Goal: Task Accomplishment & Management: Complete application form

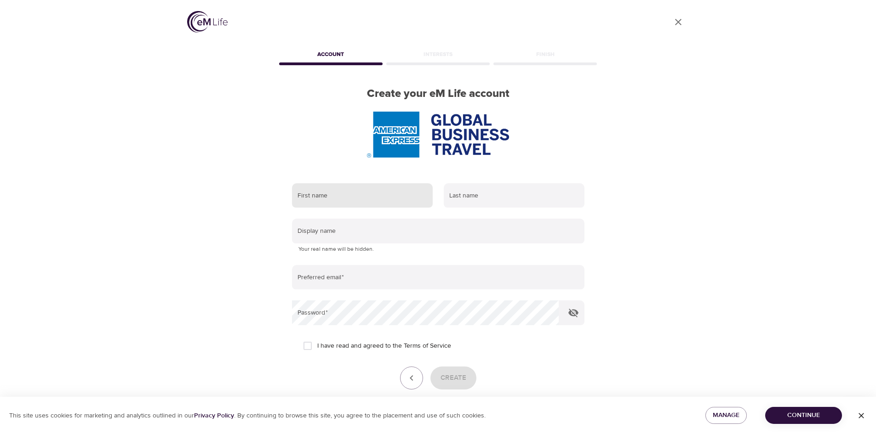
click at [354, 195] on input "text" at bounding box center [362, 195] width 141 height 25
type input "Zoe"
click at [490, 199] on input "text" at bounding box center [514, 195] width 141 height 25
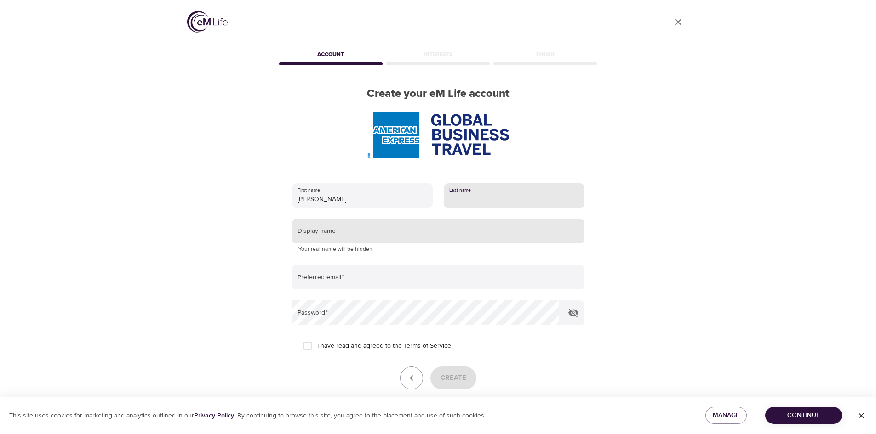
type input "Wakeling"
click at [348, 231] on input "text" at bounding box center [438, 231] width 292 height 25
type input "Zoe Wakeling EXT 62386864 I work Mon/Tues/Weds 9-5"
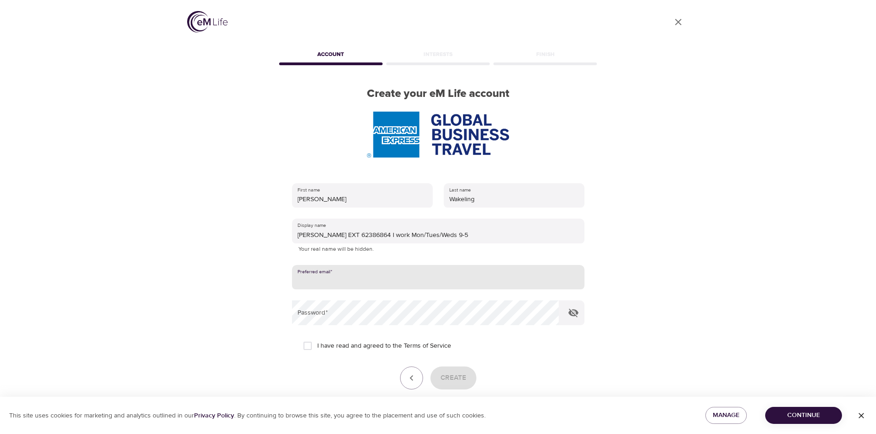
click at [323, 280] on input "email" at bounding box center [438, 277] width 292 height 25
type input "[PERSON_NAME][EMAIL_ADDRESS][DOMAIN_NAME]"
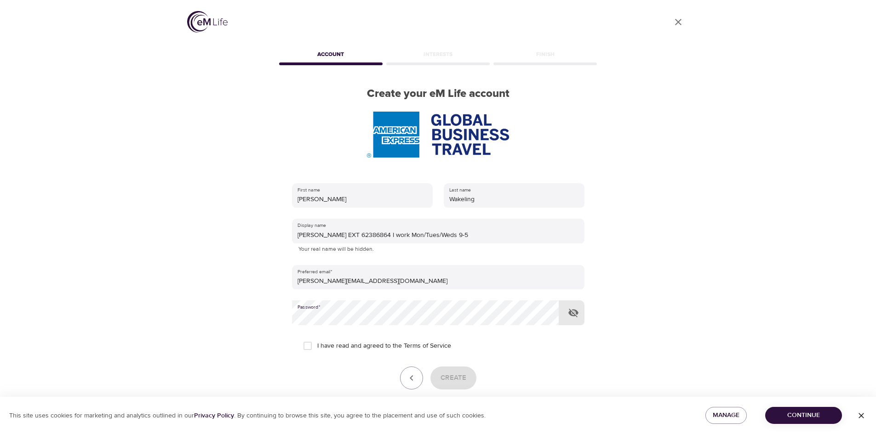
click at [310, 347] on input "I have read and agreed to the Terms of Service" at bounding box center [307, 345] width 19 height 19
checkbox input "true"
click at [572, 312] on icon "button" at bounding box center [573, 312] width 11 height 11
click at [452, 379] on span "Create" at bounding box center [453, 378] width 26 height 12
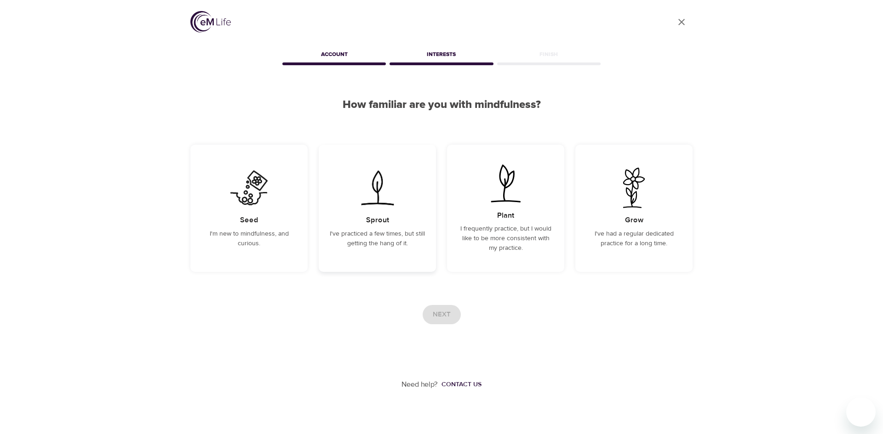
click at [409, 234] on p "I've practiced a few times, but still getting the hang of it." at bounding box center [377, 238] width 95 height 19
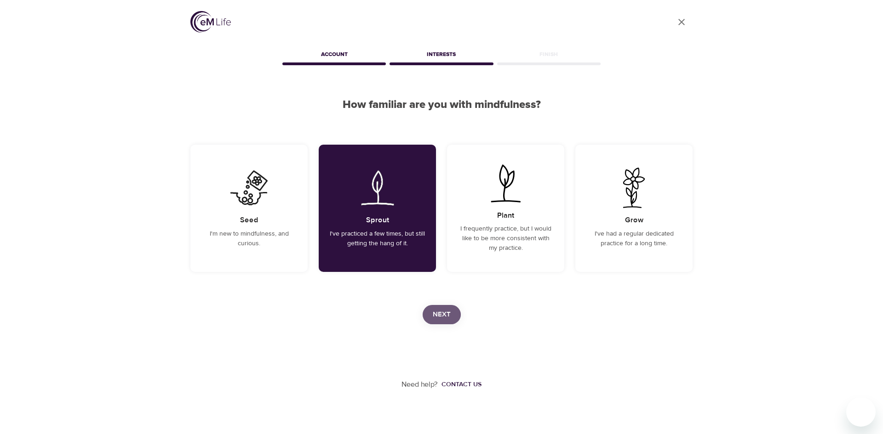
click at [437, 317] on span "Next" at bounding box center [442, 315] width 18 height 12
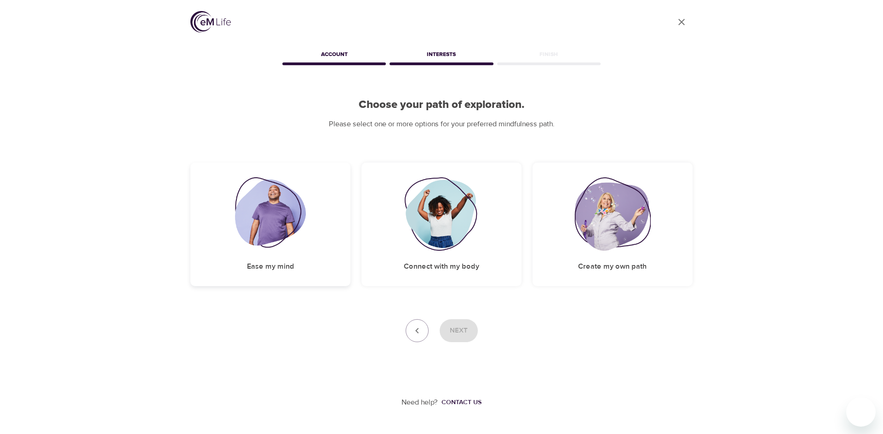
click at [289, 212] on img at bounding box center [270, 214] width 71 height 74
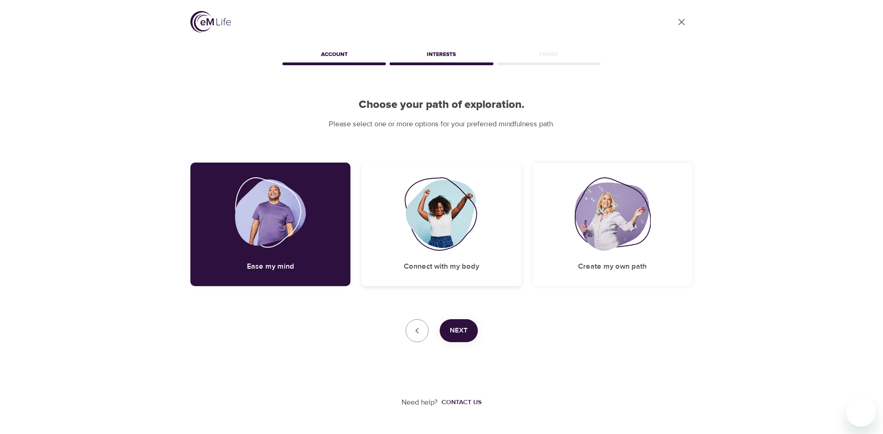
click at [422, 194] on img at bounding box center [441, 214] width 74 height 74
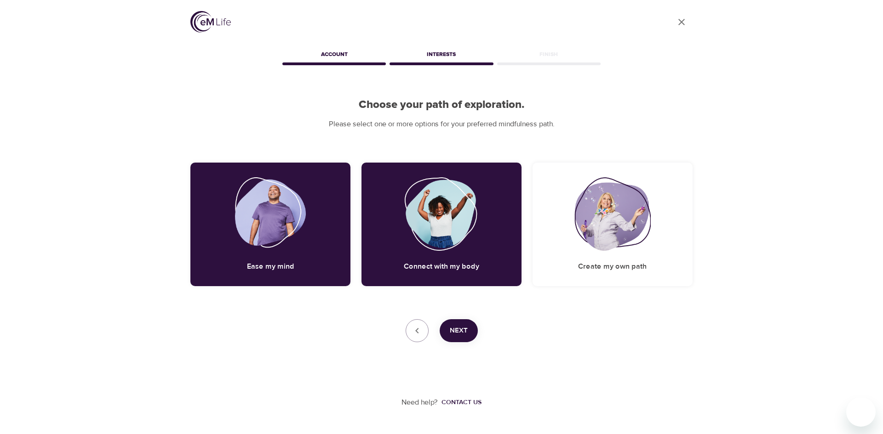
click at [462, 329] on span "Next" at bounding box center [459, 331] width 18 height 12
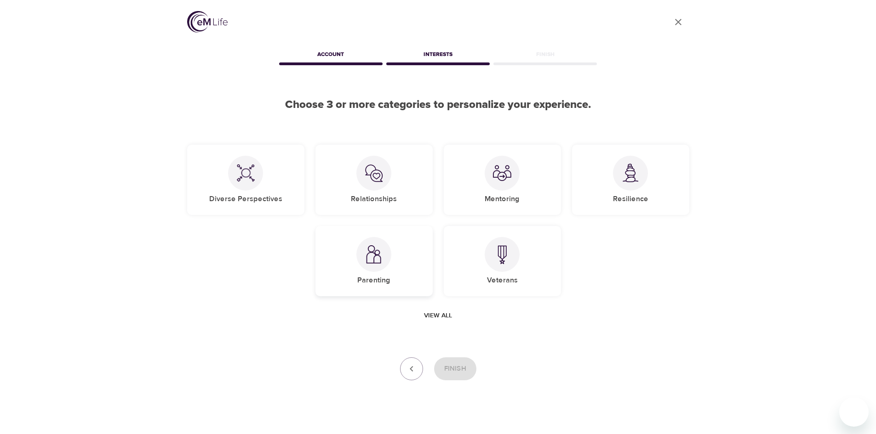
click at [374, 264] on img at bounding box center [373, 254] width 18 height 19
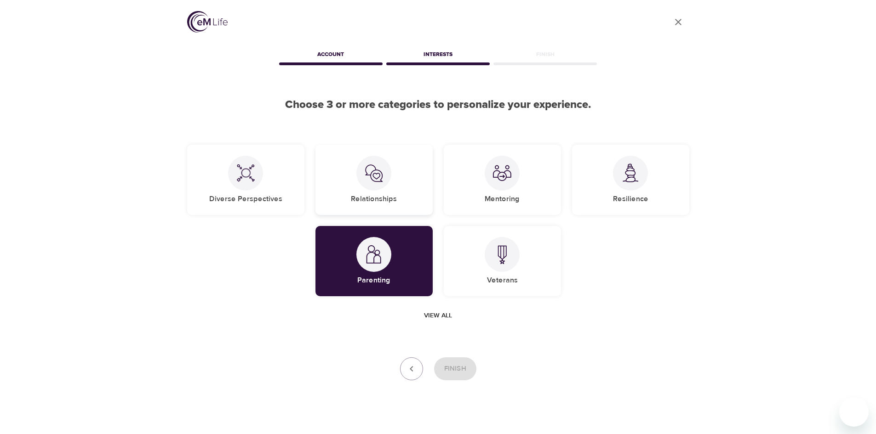
click at [370, 191] on div "Relationships" at bounding box center [373, 180] width 117 height 70
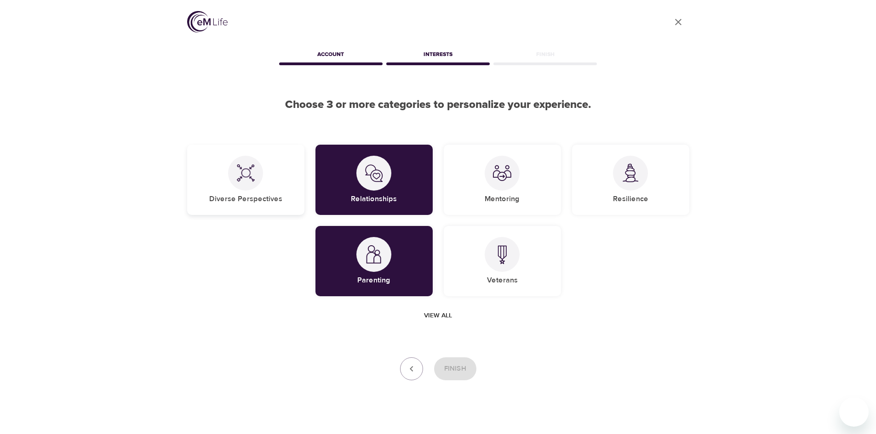
click at [278, 178] on div "Diverse Perspectives" at bounding box center [245, 180] width 117 height 70
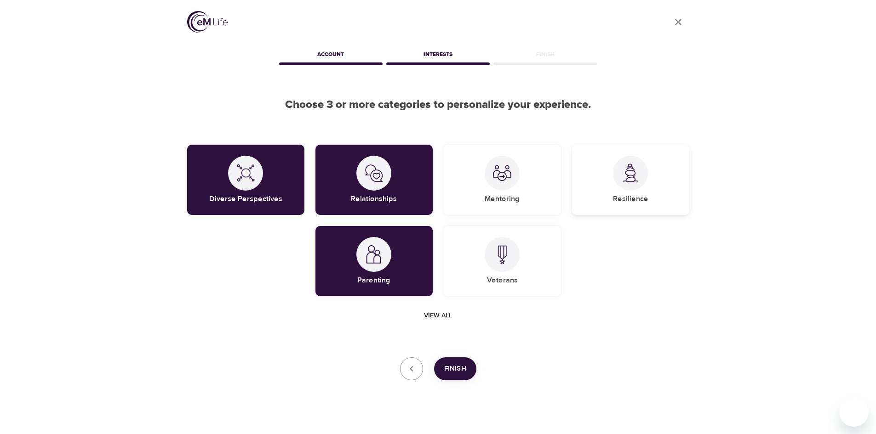
click at [639, 179] on img at bounding box center [630, 173] width 18 height 19
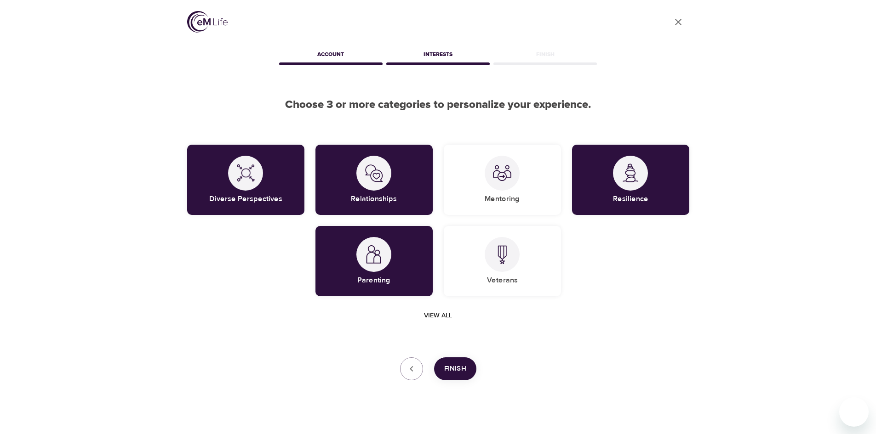
click at [453, 372] on span "Finish" at bounding box center [455, 369] width 22 height 12
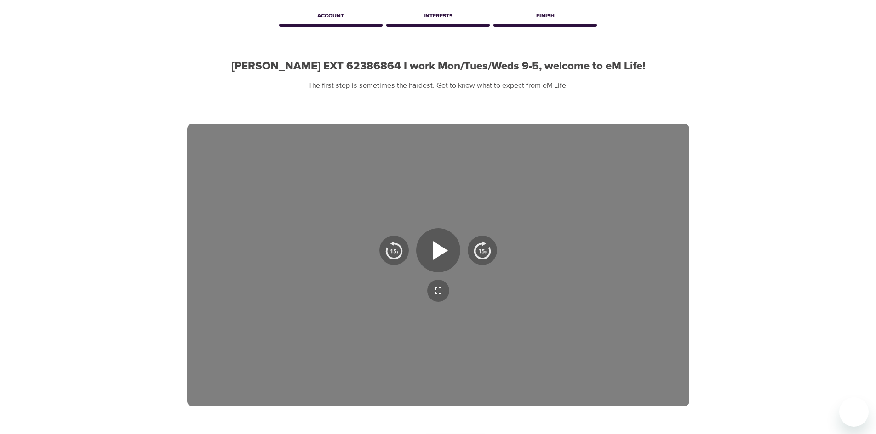
scroll to position [92, 0]
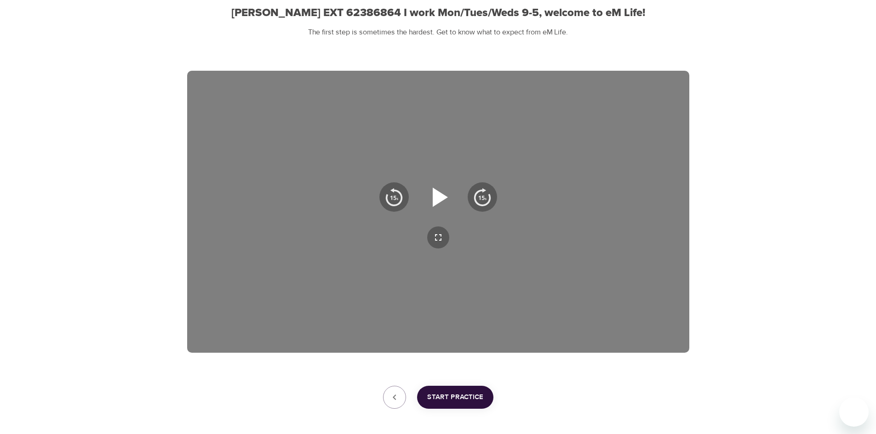
click at [443, 200] on icon "button" at bounding box center [440, 197] width 15 height 19
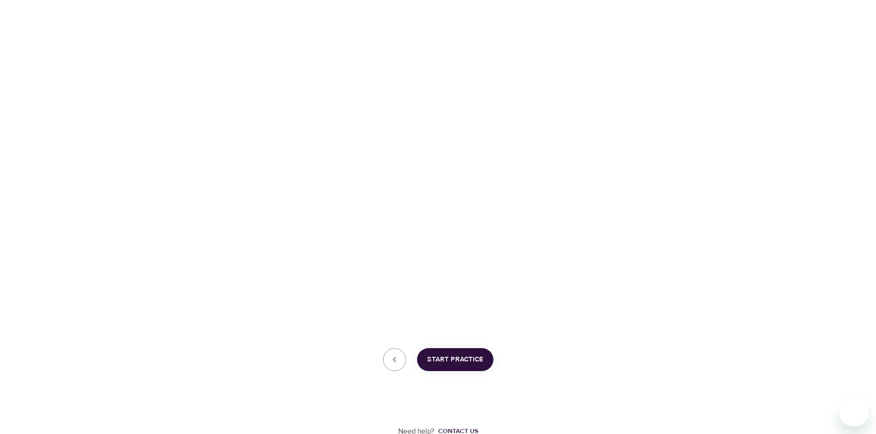
scroll to position [132, 0]
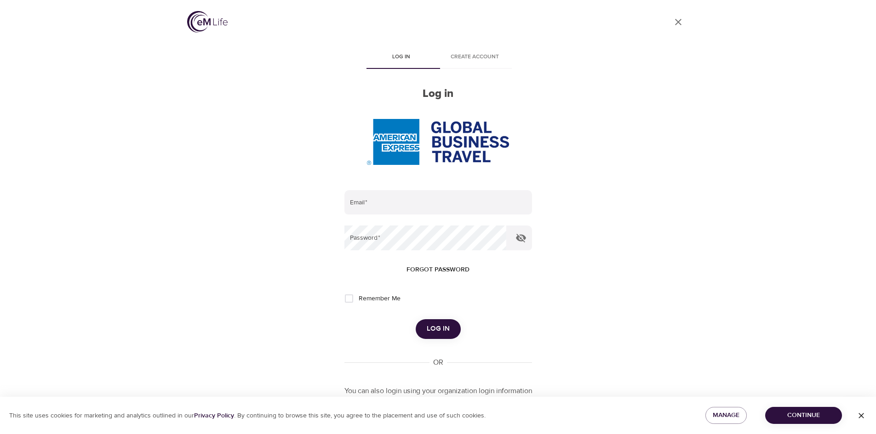
type input "[PERSON_NAME][EMAIL_ADDRESS][DOMAIN_NAME]"
